Goal: Task Accomplishment & Management: Use online tool/utility

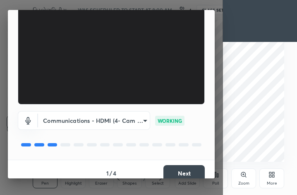
scroll to position [77, 0]
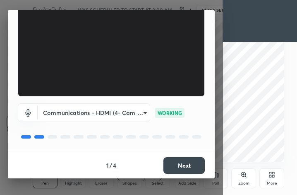
click at [193, 166] on button "Next" at bounding box center [184, 165] width 41 height 17
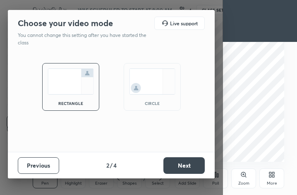
scroll to position [0, 0]
click at [191, 164] on button "Next" at bounding box center [184, 165] width 41 height 17
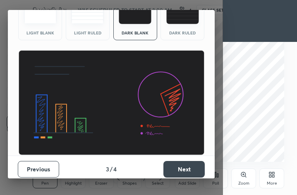
scroll to position [51, 0]
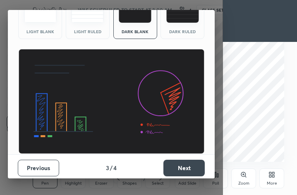
click at [195, 168] on button "Next" at bounding box center [184, 167] width 41 height 17
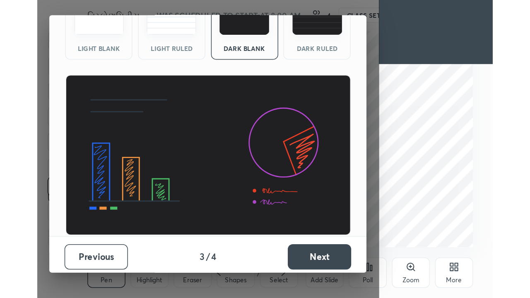
scroll to position [0, 0]
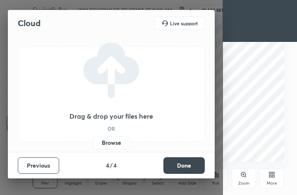
click at [119, 144] on label "Browse" at bounding box center [111, 142] width 37 height 13
click at [93, 144] on input "Browse" at bounding box center [93, 142] width 0 height 13
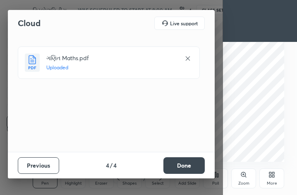
click at [275, 183] on div "More" at bounding box center [272, 183] width 10 height 4
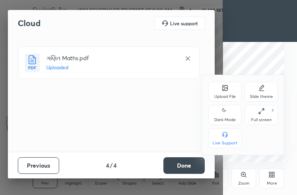
click at [266, 119] on div "Full screen" at bounding box center [261, 120] width 21 height 4
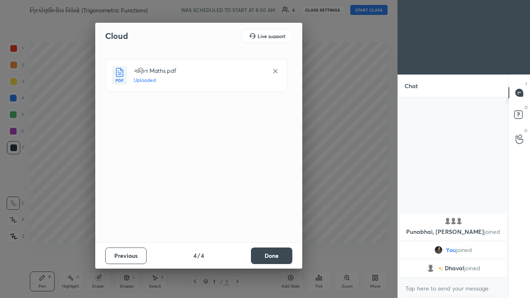
scroll to position [41158, 41039]
click at [297, 10] on div "Cloud Live support ગણિત Maths.pdf Uploaded Previous 4 / 4 Done" at bounding box center [198, 149] width 397 height 298
click at [282, 194] on button "Done" at bounding box center [271, 256] width 41 height 17
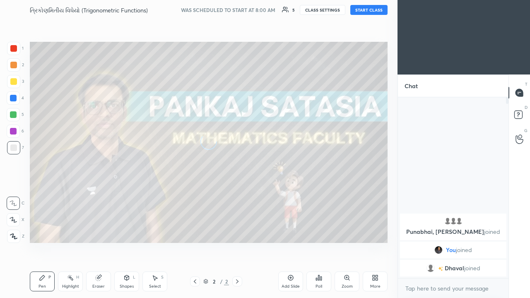
click at [297, 13] on button "START CLASS" at bounding box center [368, 10] width 37 height 10
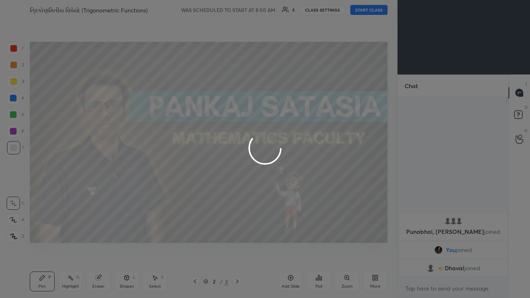
click at [297, 11] on div at bounding box center [265, 149] width 530 height 298
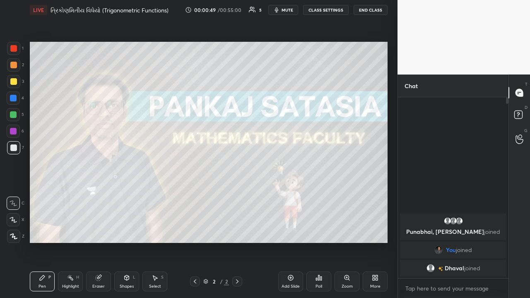
click at [296, 194] on div "Add Slide" at bounding box center [290, 282] width 25 height 20
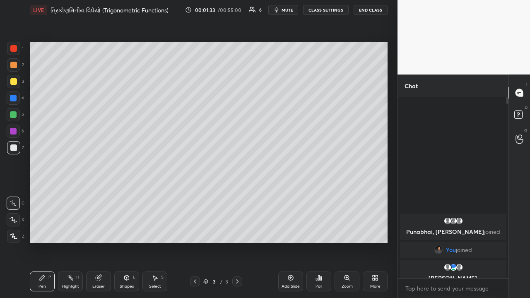
click at [14, 149] on div at bounding box center [13, 147] width 7 height 7
click at [15, 98] on div at bounding box center [13, 98] width 7 height 7
click at [14, 82] on div at bounding box center [13, 81] width 7 height 7
click at [17, 68] on div at bounding box center [13, 64] width 13 height 13
click at [17, 147] on div at bounding box center [13, 147] width 13 height 13
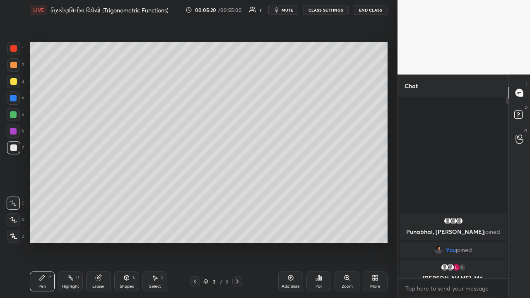
click at [15, 67] on div at bounding box center [13, 65] width 7 height 7
click at [14, 150] on div at bounding box center [13, 147] width 7 height 7
click at [287, 194] on icon at bounding box center [290, 278] width 7 height 7
click at [15, 67] on div at bounding box center [13, 65] width 7 height 7
click at [14, 84] on div at bounding box center [13, 81] width 7 height 7
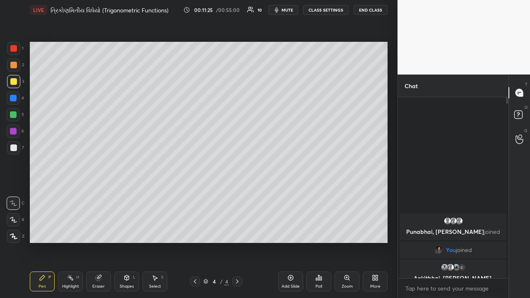
click at [14, 113] on div at bounding box center [13, 114] width 7 height 7
click at [18, 144] on div at bounding box center [13, 147] width 13 height 13
click at [14, 100] on div at bounding box center [13, 98] width 7 height 7
click at [290, 194] on icon at bounding box center [290, 278] width 7 height 7
click at [14, 68] on div at bounding box center [13, 65] width 7 height 7
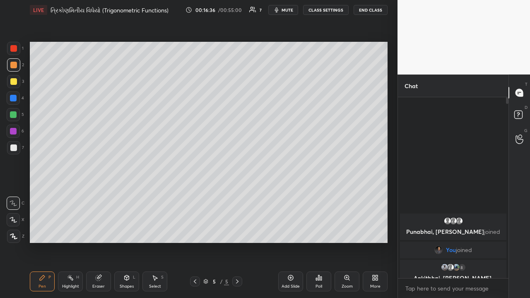
click at [14, 81] on div at bounding box center [13, 81] width 7 height 7
click at [17, 150] on div at bounding box center [13, 147] width 13 height 13
click at [101, 194] on div "Eraser" at bounding box center [98, 282] width 25 height 20
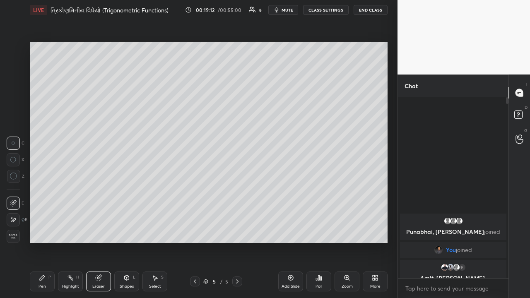
click at [39, 194] on div "Pen P" at bounding box center [42, 282] width 25 height 20
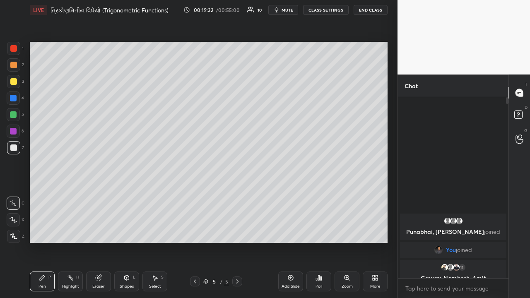
click at [102, 194] on div "Eraser" at bounding box center [98, 282] width 25 height 20
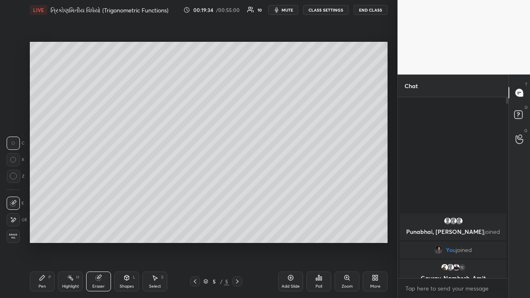
click at [159, 194] on div "Select" at bounding box center [155, 286] width 12 height 4
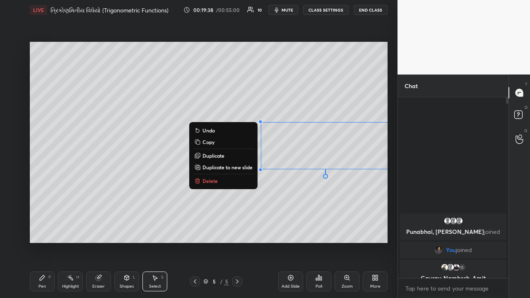
click at [216, 178] on p "Delete" at bounding box center [209, 181] width 15 height 7
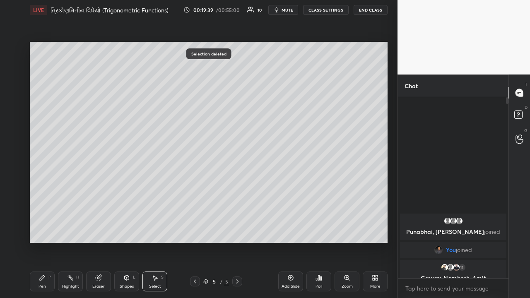
click at [45, 194] on icon at bounding box center [42, 278] width 7 height 7
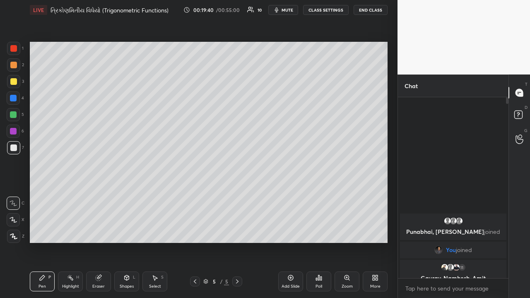
click at [101, 194] on div "Eraser" at bounding box center [98, 282] width 25 height 20
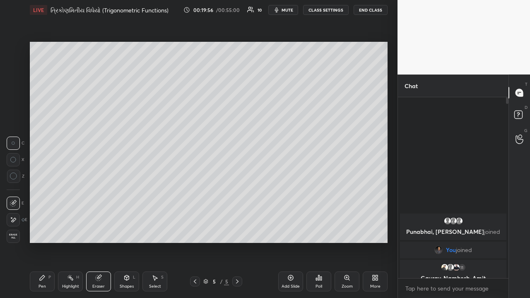
click at [49, 194] on div "P" at bounding box center [49, 277] width 2 height 4
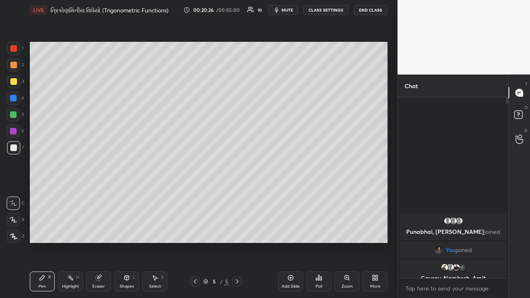
click at [14, 131] on div at bounding box center [13, 131] width 7 height 7
click at [10, 152] on div at bounding box center [13, 147] width 13 height 13
click at [15, 82] on div at bounding box center [13, 81] width 7 height 7
click at [14, 147] on div at bounding box center [13, 147] width 7 height 7
click at [16, 114] on div at bounding box center [13, 114] width 7 height 7
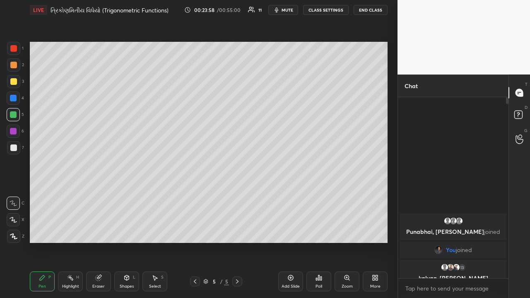
click at [289, 194] on icon at bounding box center [290, 278] width 7 height 7
click at [15, 144] on div at bounding box center [13, 147] width 13 height 13
click at [13, 134] on div at bounding box center [13, 131] width 7 height 7
click at [14, 68] on div at bounding box center [13, 65] width 7 height 7
click at [12, 113] on div at bounding box center [13, 114] width 7 height 7
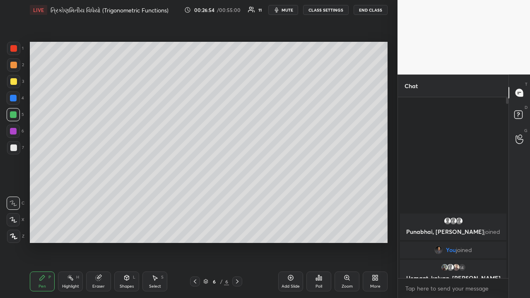
click at [16, 80] on div at bounding box center [13, 81] width 7 height 7
click at [16, 118] on div at bounding box center [13, 114] width 13 height 13
click at [12, 150] on div at bounding box center [13, 147] width 7 height 7
click at [15, 84] on div at bounding box center [13, 81] width 7 height 7
click at [292, 194] on icon at bounding box center [290, 277] width 5 height 5
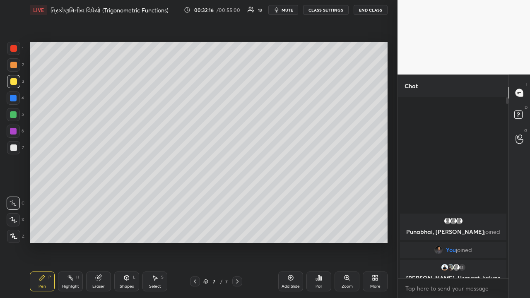
click at [15, 67] on div at bounding box center [13, 65] width 7 height 7
click at [98, 194] on div "Eraser" at bounding box center [98, 286] width 12 height 4
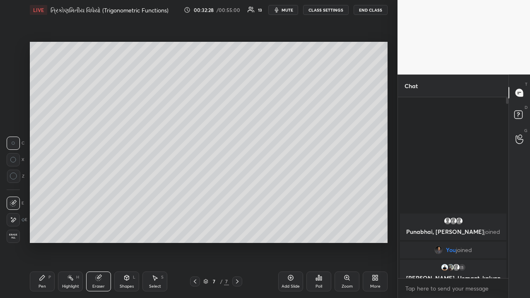
click at [44, 194] on div "Pen P" at bounding box center [42, 282] width 25 height 20
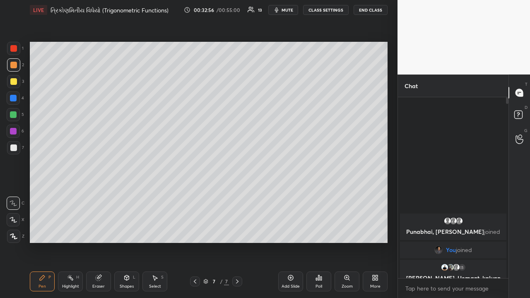
click at [14, 83] on div at bounding box center [13, 81] width 7 height 7
click at [13, 118] on div at bounding box center [13, 114] width 7 height 7
click at [15, 132] on div at bounding box center [13, 131] width 7 height 7
click at [15, 113] on div at bounding box center [13, 114] width 7 height 7
click at [14, 146] on div at bounding box center [13, 147] width 7 height 7
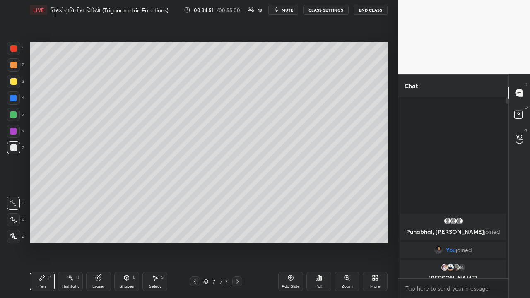
click at [94, 194] on div "Eraser" at bounding box center [98, 282] width 25 height 20
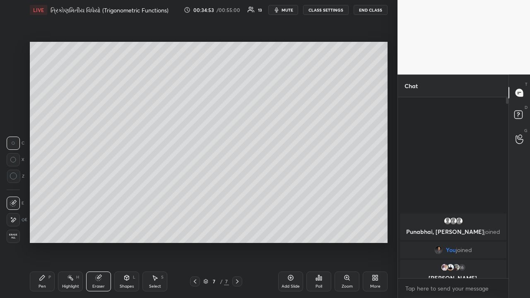
click at [48, 194] on div "Pen P" at bounding box center [42, 282] width 25 height 20
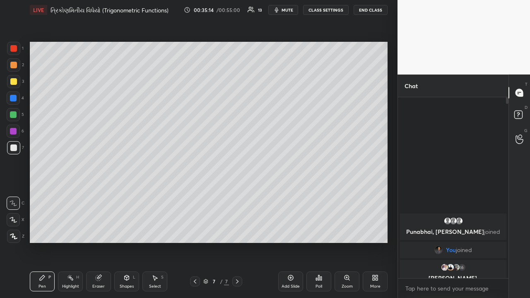
click at [16, 101] on div at bounding box center [13, 98] width 13 height 13
click at [75, 194] on div "Highlight H" at bounding box center [70, 282] width 25 height 20
click at [44, 194] on div "Pen" at bounding box center [42, 286] width 7 height 4
click at [71, 194] on div "Highlight" at bounding box center [70, 286] width 17 height 4
click at [45, 194] on div "Pen" at bounding box center [42, 286] width 7 height 4
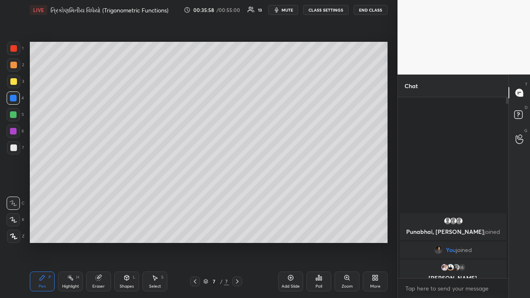
click at [70, 194] on div "Highlight" at bounding box center [70, 286] width 17 height 4
click at [47, 194] on div "Pen P" at bounding box center [42, 282] width 25 height 20
click at [14, 144] on div at bounding box center [13, 147] width 13 height 13
click at [14, 100] on div at bounding box center [13, 98] width 7 height 7
click at [14, 118] on div at bounding box center [13, 114] width 7 height 7
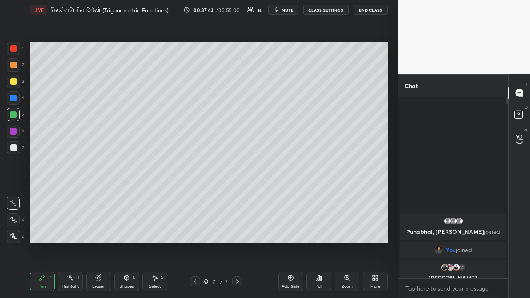
click at [16, 50] on div at bounding box center [13, 48] width 7 height 7
click at [14, 149] on div at bounding box center [13, 147] width 7 height 7
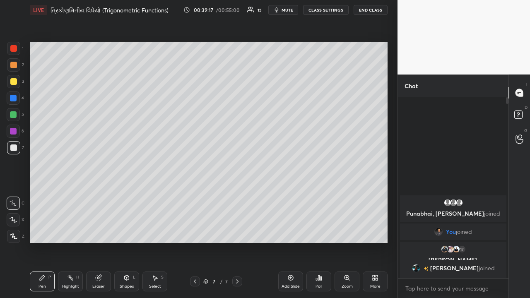
click at [289, 194] on icon at bounding box center [290, 277] width 5 height 5
click at [13, 65] on div at bounding box center [13, 65] width 7 height 7
click at [14, 84] on div at bounding box center [13, 81] width 7 height 7
click at [16, 52] on div at bounding box center [13, 48] width 13 height 13
click at [14, 147] on div at bounding box center [13, 147] width 7 height 7
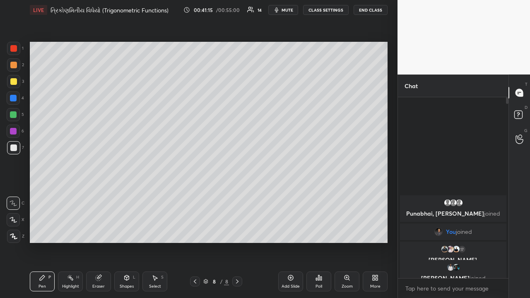
click at [14, 149] on div at bounding box center [13, 147] width 7 height 7
click at [96, 194] on div "Eraser" at bounding box center [98, 282] width 25 height 20
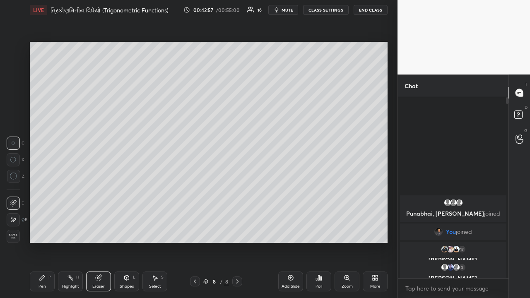
click at [46, 194] on div "Pen P" at bounding box center [42, 282] width 25 height 20
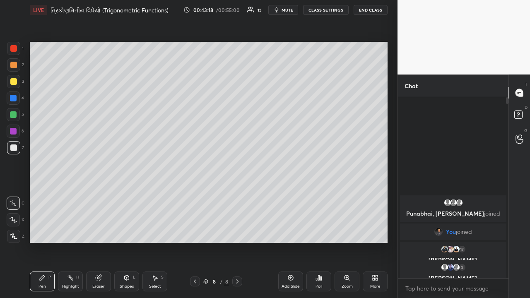
click at [14, 133] on div at bounding box center [13, 131] width 7 height 7
click at [14, 101] on div at bounding box center [13, 98] width 7 height 7
click at [17, 149] on div at bounding box center [13, 147] width 13 height 13
click at [17, 115] on div at bounding box center [13, 114] width 13 height 13
click at [296, 194] on div "Add Slide" at bounding box center [291, 286] width 18 height 4
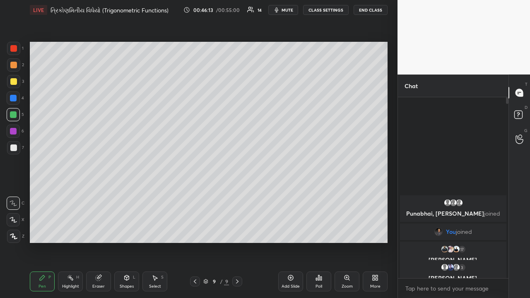
click at [14, 82] on div at bounding box center [13, 81] width 7 height 7
click at [15, 115] on div at bounding box center [13, 114] width 7 height 7
click at [14, 148] on div at bounding box center [13, 147] width 7 height 7
click at [97, 194] on div "Eraser" at bounding box center [98, 286] width 12 height 4
click at [47, 194] on div "Pen P" at bounding box center [42, 282] width 25 height 20
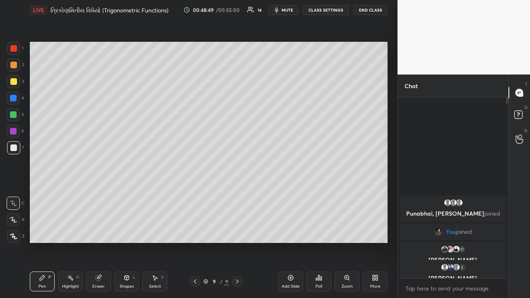
click at [14, 84] on div at bounding box center [13, 81] width 7 height 7
click at [16, 149] on div at bounding box center [13, 147] width 7 height 7
click at [15, 117] on div at bounding box center [13, 114] width 7 height 7
click at [14, 131] on div at bounding box center [13, 131] width 7 height 7
click at [15, 148] on div at bounding box center [13, 147] width 7 height 7
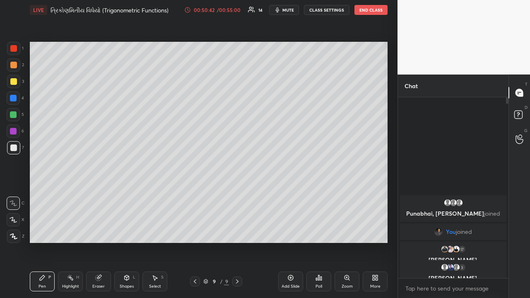
click at [13, 84] on div at bounding box center [13, 81] width 7 height 7
click at [14, 67] on div at bounding box center [13, 65] width 7 height 7
click at [297, 12] on button "End Class" at bounding box center [370, 10] width 33 height 10
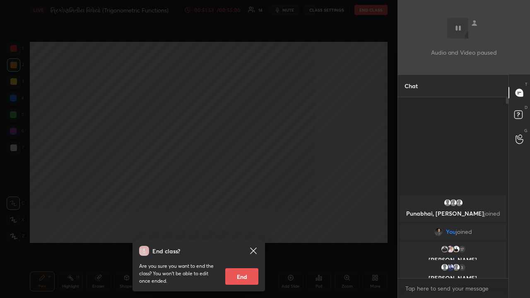
click at [240, 194] on button "End" at bounding box center [241, 276] width 33 height 17
type textarea "x"
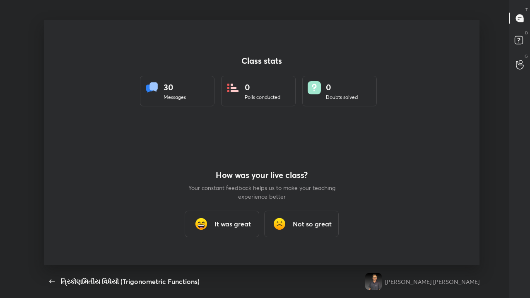
scroll to position [0, 0]
click at [235, 194] on h3 "It was great" at bounding box center [232, 224] width 36 height 10
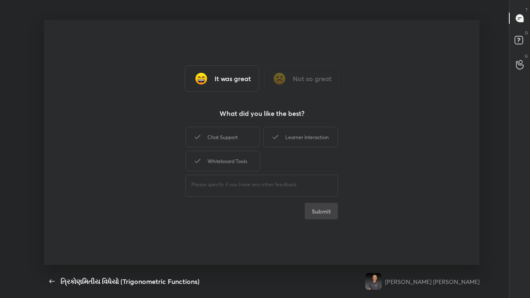
click at [229, 157] on div "Whiteboard Tools" at bounding box center [222, 161] width 75 height 21
click at [297, 194] on button "Submit" at bounding box center [321, 211] width 33 height 17
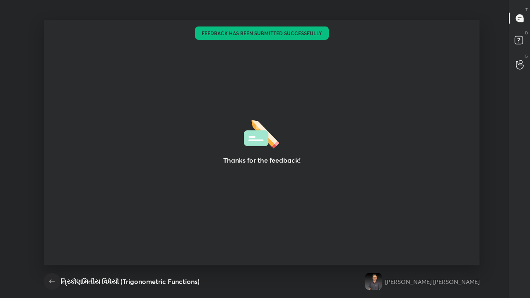
click at [53, 194] on icon "button" at bounding box center [52, 282] width 10 height 10
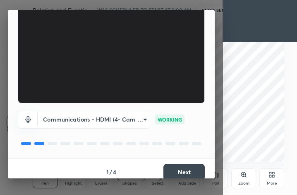
scroll to position [77, 0]
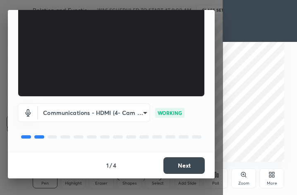
click at [179, 163] on button "Next" at bounding box center [184, 165] width 41 height 17
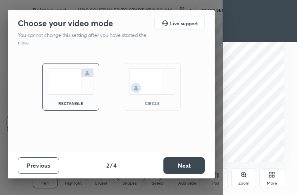
click at [179, 165] on button "Next" at bounding box center [184, 165] width 41 height 17
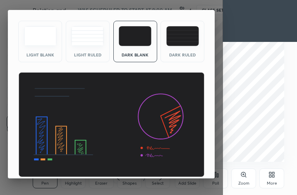
scroll to position [54, 0]
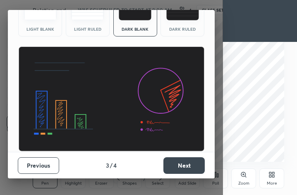
click at [184, 166] on button "Next" at bounding box center [184, 165] width 41 height 17
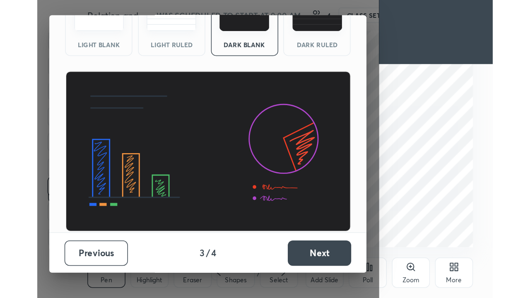
scroll to position [0, 0]
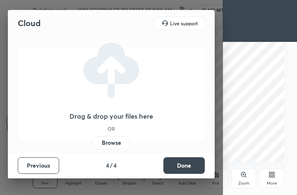
click at [122, 143] on label "Browse" at bounding box center [111, 142] width 37 height 13
click at [93, 143] on input "Browse" at bounding box center [93, 142] width 0 height 13
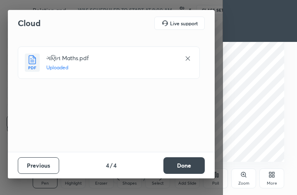
click at [187, 163] on button "Done" at bounding box center [184, 165] width 41 height 17
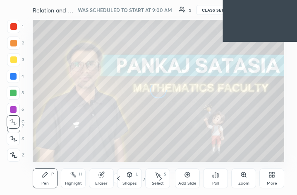
click at [272, 181] on div "More" at bounding box center [272, 183] width 10 height 4
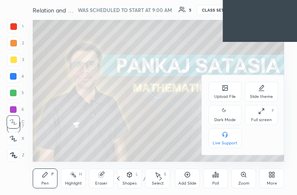
click at [264, 114] on icon at bounding box center [261, 111] width 7 height 7
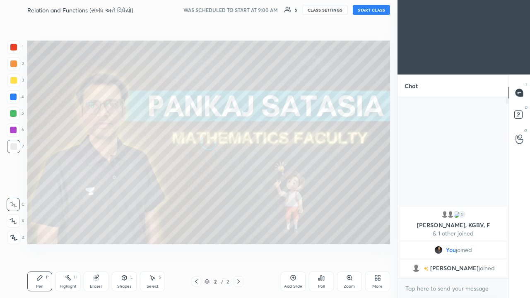
scroll to position [41158, 41039]
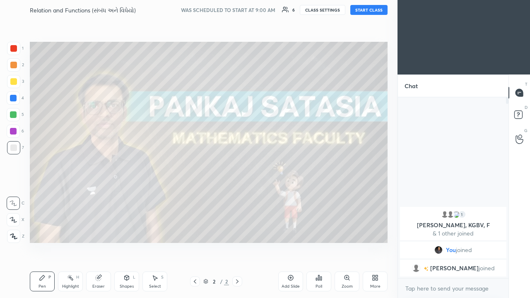
click at [297, 9] on button "START CLASS" at bounding box center [368, 10] width 37 height 10
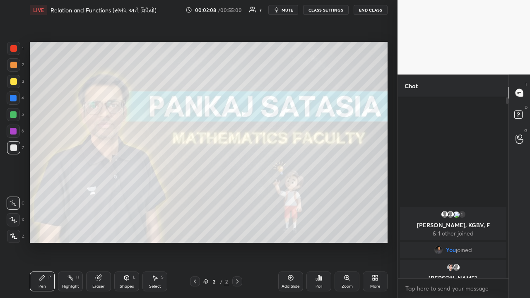
click at [291, 194] on div "Add Slide" at bounding box center [291, 286] width 18 height 4
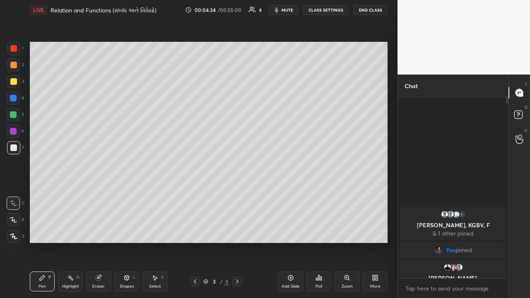
click at [13, 117] on div at bounding box center [13, 114] width 7 height 7
click at [16, 149] on div at bounding box center [13, 147] width 7 height 7
click at [13, 66] on div at bounding box center [13, 65] width 7 height 7
click at [15, 81] on div at bounding box center [13, 81] width 7 height 7
click at [222, 194] on div "Setting up your live class Poll for secs No correct answer Start poll" at bounding box center [208, 142] width 364 height 245
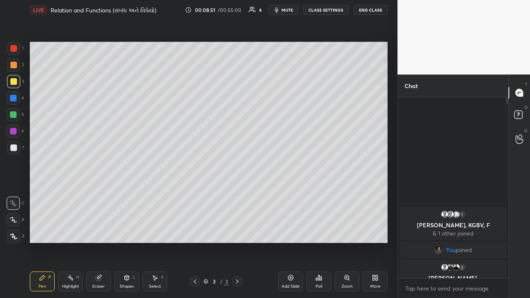
click at [293, 194] on div "Add Slide" at bounding box center [290, 282] width 25 height 20
click at [14, 67] on div at bounding box center [13, 65] width 7 height 7
click at [17, 145] on div at bounding box center [13, 147] width 13 height 13
click at [17, 84] on div at bounding box center [13, 81] width 13 height 13
click at [17, 116] on div at bounding box center [13, 114] width 7 height 7
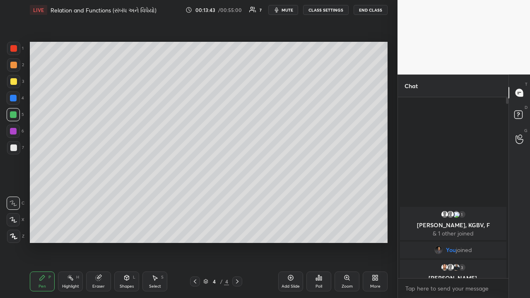
click at [73, 194] on div "Highlight" at bounding box center [70, 286] width 17 height 4
click at [48, 194] on div "Pen P" at bounding box center [42, 282] width 25 height 20
click at [291, 194] on icon at bounding box center [290, 277] width 5 height 5
click at [104, 194] on div "Eraser" at bounding box center [98, 286] width 12 height 4
click at [150, 194] on div "Select S" at bounding box center [154, 282] width 25 height 20
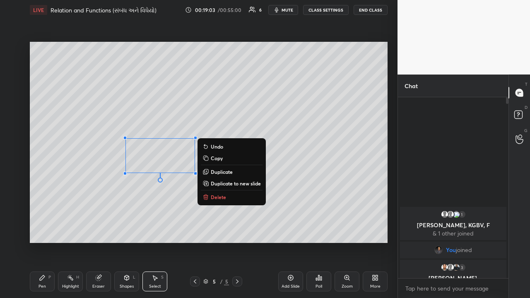
click at [212, 194] on p "Delete" at bounding box center [218, 197] width 15 height 7
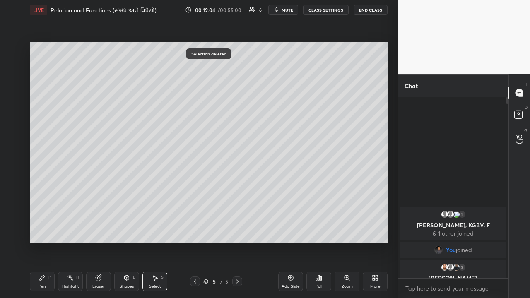
click at [46, 194] on div "Pen P" at bounding box center [42, 282] width 25 height 20
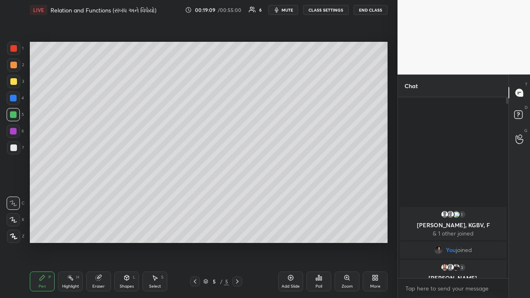
click at [14, 99] on div at bounding box center [13, 98] width 7 height 7
click at [16, 114] on div at bounding box center [13, 114] width 7 height 7
click at [14, 67] on div at bounding box center [13, 65] width 7 height 7
click at [154, 194] on div "Select S" at bounding box center [154, 282] width 25 height 20
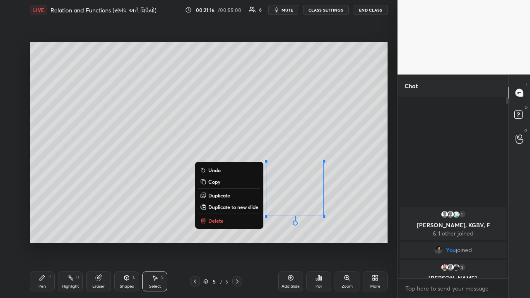
click at [219, 194] on p "Delete" at bounding box center [215, 220] width 15 height 7
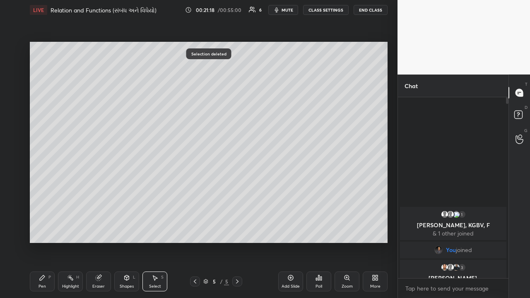
click at [45, 194] on div "Pen P" at bounding box center [42, 282] width 25 height 20
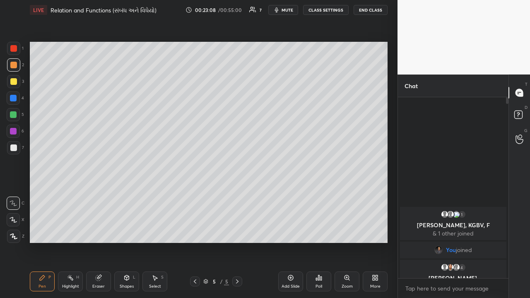
click at [287, 194] on div "Add Slide" at bounding box center [290, 282] width 25 height 20
click at [14, 114] on div at bounding box center [13, 114] width 7 height 7
click at [13, 68] on div at bounding box center [13, 65] width 7 height 7
click at [100, 194] on div "Eraser" at bounding box center [98, 282] width 25 height 20
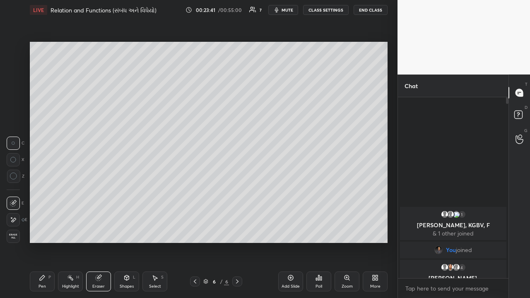
click at [46, 194] on div "Pen P" at bounding box center [42, 282] width 25 height 20
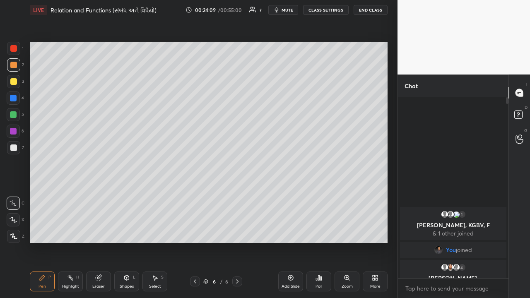
click at [127, 194] on div "Shapes L" at bounding box center [126, 282] width 25 height 20
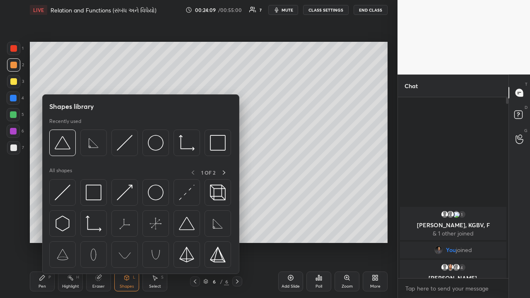
click at [151, 194] on div "Select" at bounding box center [155, 286] width 12 height 4
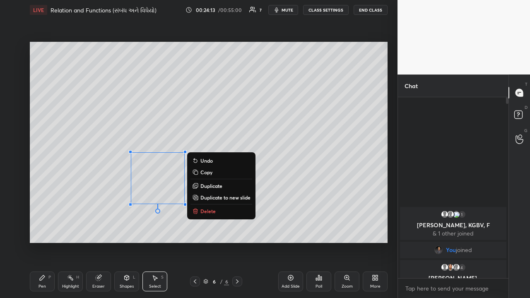
click at [202, 194] on p "Delete" at bounding box center [207, 211] width 15 height 7
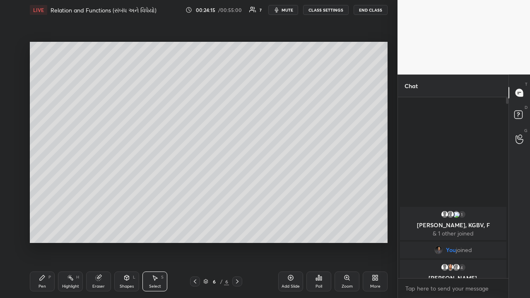
click at [47, 194] on div "Pen P" at bounding box center [42, 282] width 25 height 20
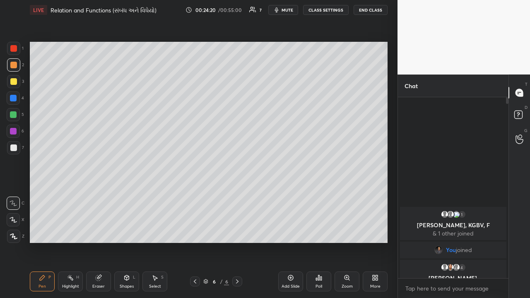
click at [100, 194] on div "Eraser" at bounding box center [98, 286] width 12 height 4
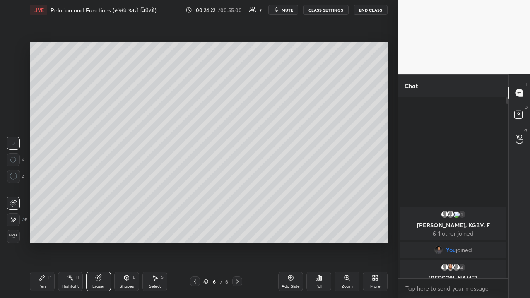
click at [48, 194] on div "Pen P" at bounding box center [42, 282] width 25 height 20
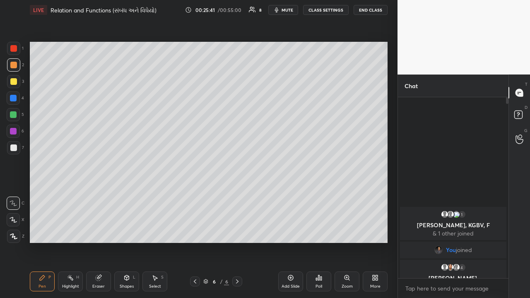
click at [14, 150] on div at bounding box center [13, 147] width 7 height 7
click at [97, 194] on div "Eraser" at bounding box center [98, 282] width 25 height 20
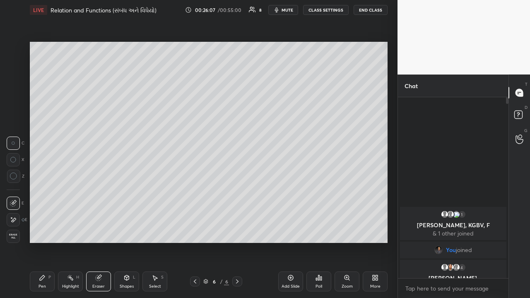
click at [49, 194] on div "Pen P" at bounding box center [42, 282] width 25 height 20
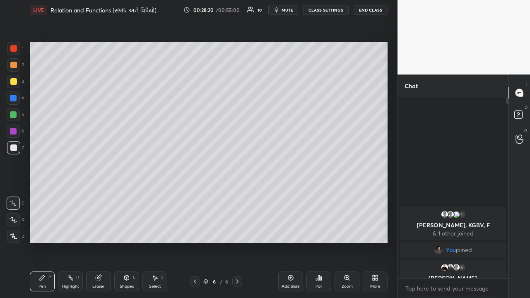
click at [195, 194] on icon at bounding box center [195, 281] width 7 height 7
click at [280, 194] on div "Add Slide" at bounding box center [290, 282] width 25 height 20
click at [291, 194] on icon at bounding box center [290, 278] width 2 height 2
click at [196, 194] on icon at bounding box center [195, 281] width 7 height 7
click at [195, 194] on icon at bounding box center [195, 281] width 7 height 7
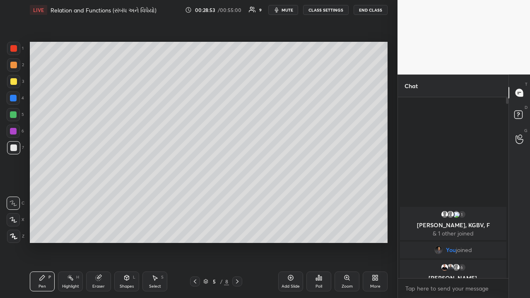
click at [237, 194] on icon at bounding box center [237, 281] width 7 height 7
click at [16, 147] on div at bounding box center [13, 147] width 7 height 7
click at [13, 149] on div at bounding box center [13, 147] width 7 height 7
click at [99, 194] on div "Eraser" at bounding box center [98, 286] width 12 height 4
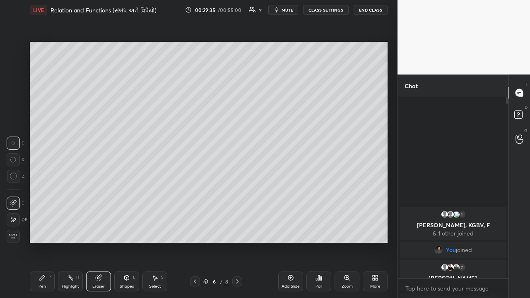
click at [45, 194] on icon at bounding box center [42, 278] width 7 height 7
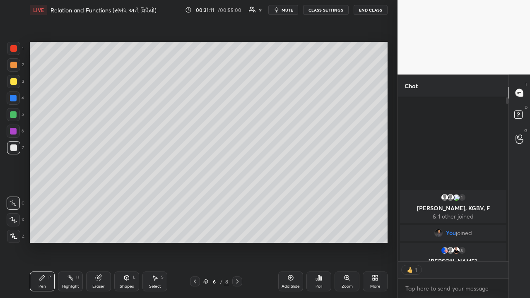
scroll to position [178, 108]
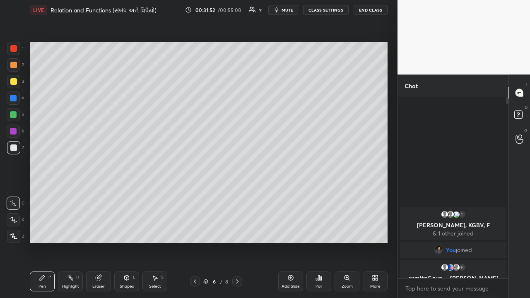
click at [14, 65] on div at bounding box center [13, 65] width 7 height 7
click at [155, 194] on div "Select S" at bounding box center [154, 282] width 25 height 20
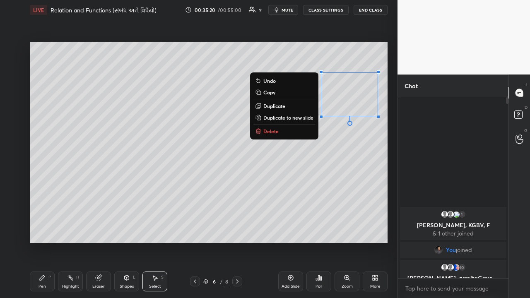
click at [276, 132] on p "Delete" at bounding box center [270, 131] width 15 height 7
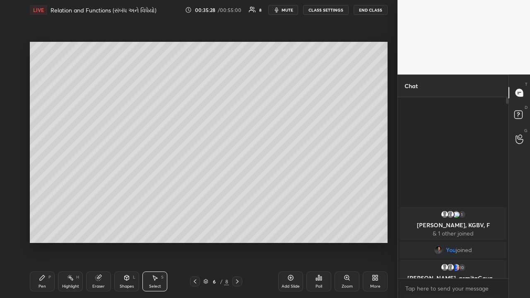
click at [38, 194] on div "Pen P" at bounding box center [42, 282] width 25 height 20
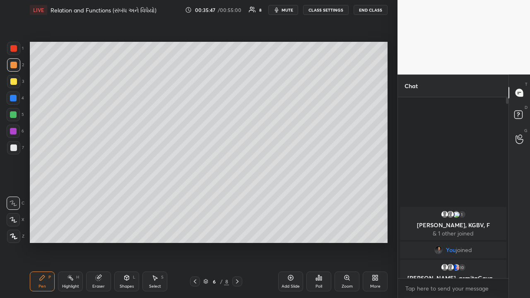
click at [289, 194] on icon at bounding box center [290, 278] width 7 height 7
click at [15, 68] on div at bounding box center [13, 65] width 7 height 7
click at [100, 194] on div "Eraser" at bounding box center [98, 286] width 12 height 4
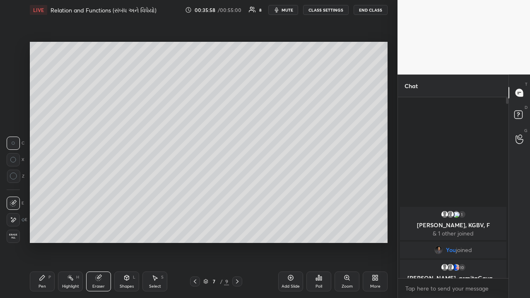
click at [43, 194] on div "Pen" at bounding box center [42, 286] width 7 height 4
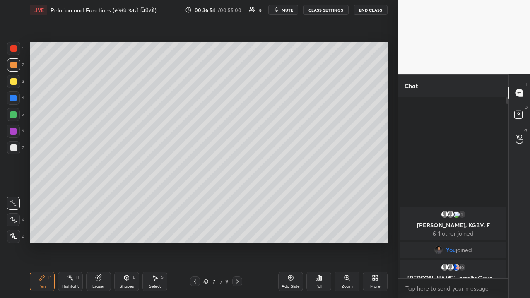
click at [156, 194] on div "Select S" at bounding box center [154, 282] width 25 height 20
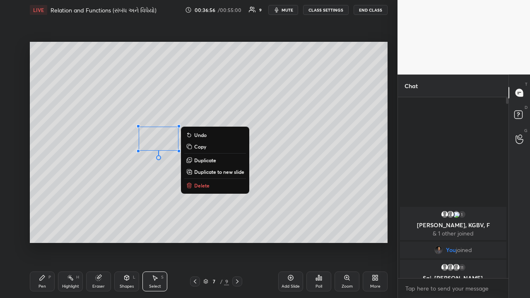
click at [199, 186] on p "Delete" at bounding box center [201, 185] width 15 height 7
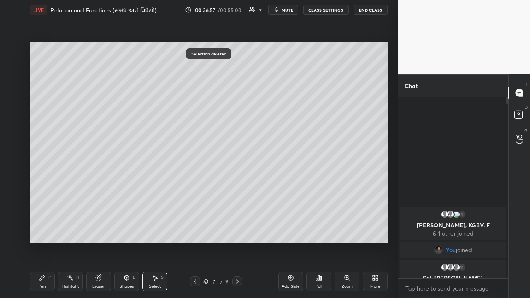
click at [44, 194] on icon at bounding box center [42, 278] width 7 height 7
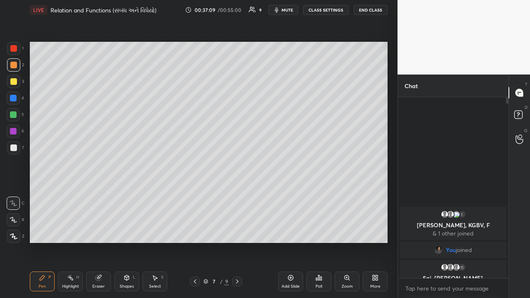
click at [101, 194] on div "Eraser" at bounding box center [98, 286] width 12 height 4
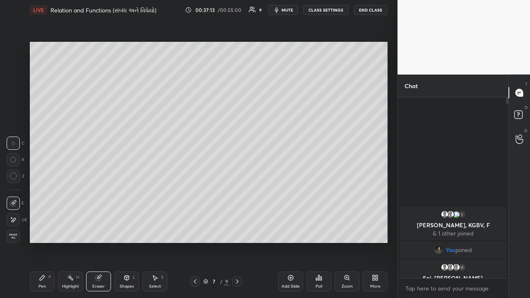
click at [46, 194] on div "Pen P" at bounding box center [42, 282] width 25 height 20
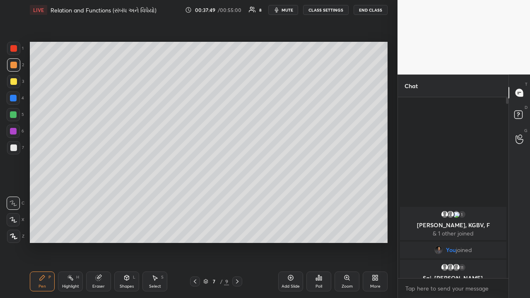
click at [294, 194] on div "Add Slide" at bounding box center [290, 282] width 25 height 20
click at [14, 146] on div at bounding box center [13, 147] width 7 height 7
click at [15, 83] on div at bounding box center [13, 81] width 7 height 7
click at [148, 194] on div "Select S" at bounding box center [154, 282] width 25 height 20
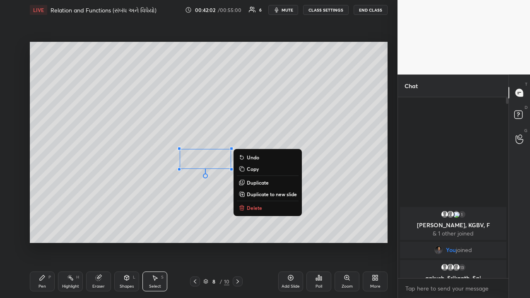
click at [248, 194] on p "Delete" at bounding box center [254, 208] width 15 height 7
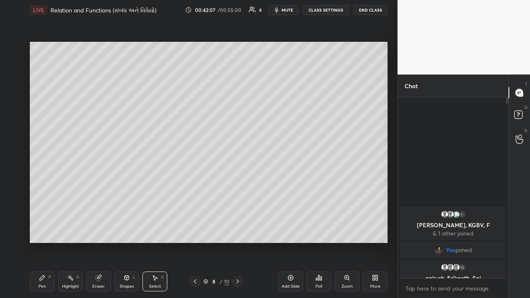
click at [46, 194] on div "Pen P" at bounding box center [42, 282] width 25 height 20
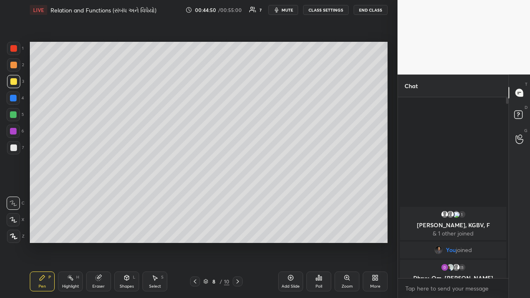
click at [75, 194] on div "Highlight" at bounding box center [70, 286] width 17 height 4
click at [46, 194] on div "Pen P" at bounding box center [42, 282] width 25 height 20
click at [14, 145] on div at bounding box center [13, 147] width 7 height 7
click at [11, 132] on div at bounding box center [13, 131] width 7 height 7
click at [296, 194] on div "Add Slide" at bounding box center [290, 282] width 25 height 20
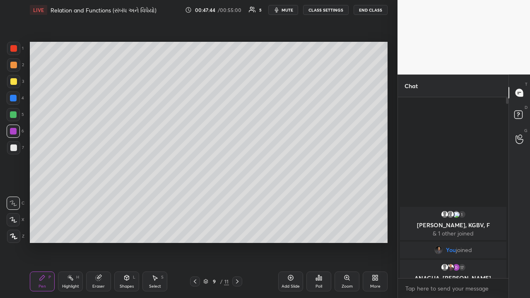
click at [15, 147] on div at bounding box center [13, 147] width 7 height 7
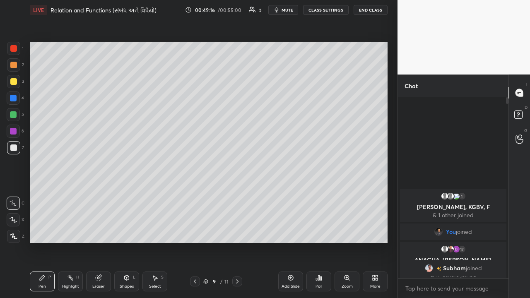
click at [16, 64] on div at bounding box center [13, 65] width 7 height 7
click at [297, 11] on button "End Class" at bounding box center [370, 10] width 33 height 10
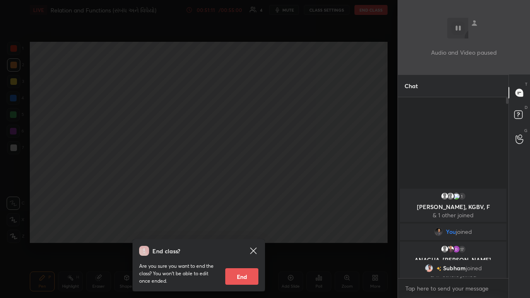
click at [245, 194] on button "End" at bounding box center [241, 276] width 33 height 17
type textarea "x"
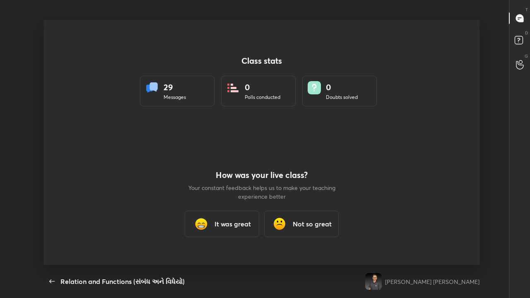
scroll to position [0, 0]
click at [219, 194] on h3 "It was great" at bounding box center [232, 224] width 36 height 10
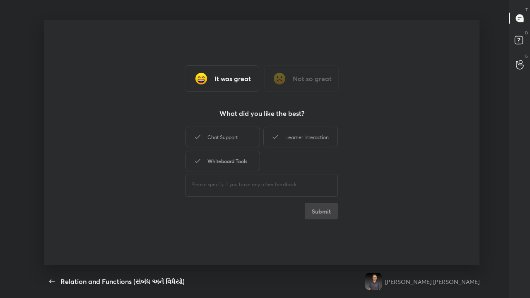
click at [222, 157] on div "Whiteboard Tools" at bounding box center [222, 161] width 75 height 21
click at [297, 194] on button "Submit" at bounding box center [321, 211] width 33 height 17
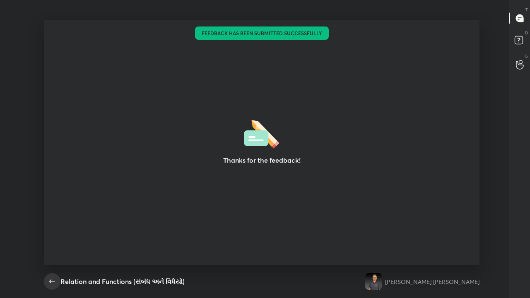
click at [55, 194] on icon "button" at bounding box center [52, 282] width 10 height 10
click at [53, 194] on icon "button" at bounding box center [52, 282] width 10 height 10
click at [52, 194] on icon "button" at bounding box center [52, 282] width 10 height 10
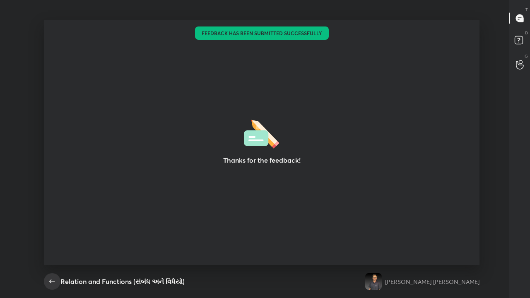
click at [55, 194] on icon "button" at bounding box center [52, 282] width 10 height 10
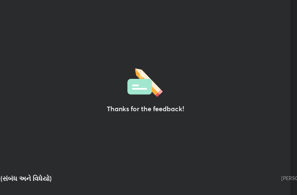
scroll to position [41262, 41113]
